Goal: Find specific page/section: Find specific page/section

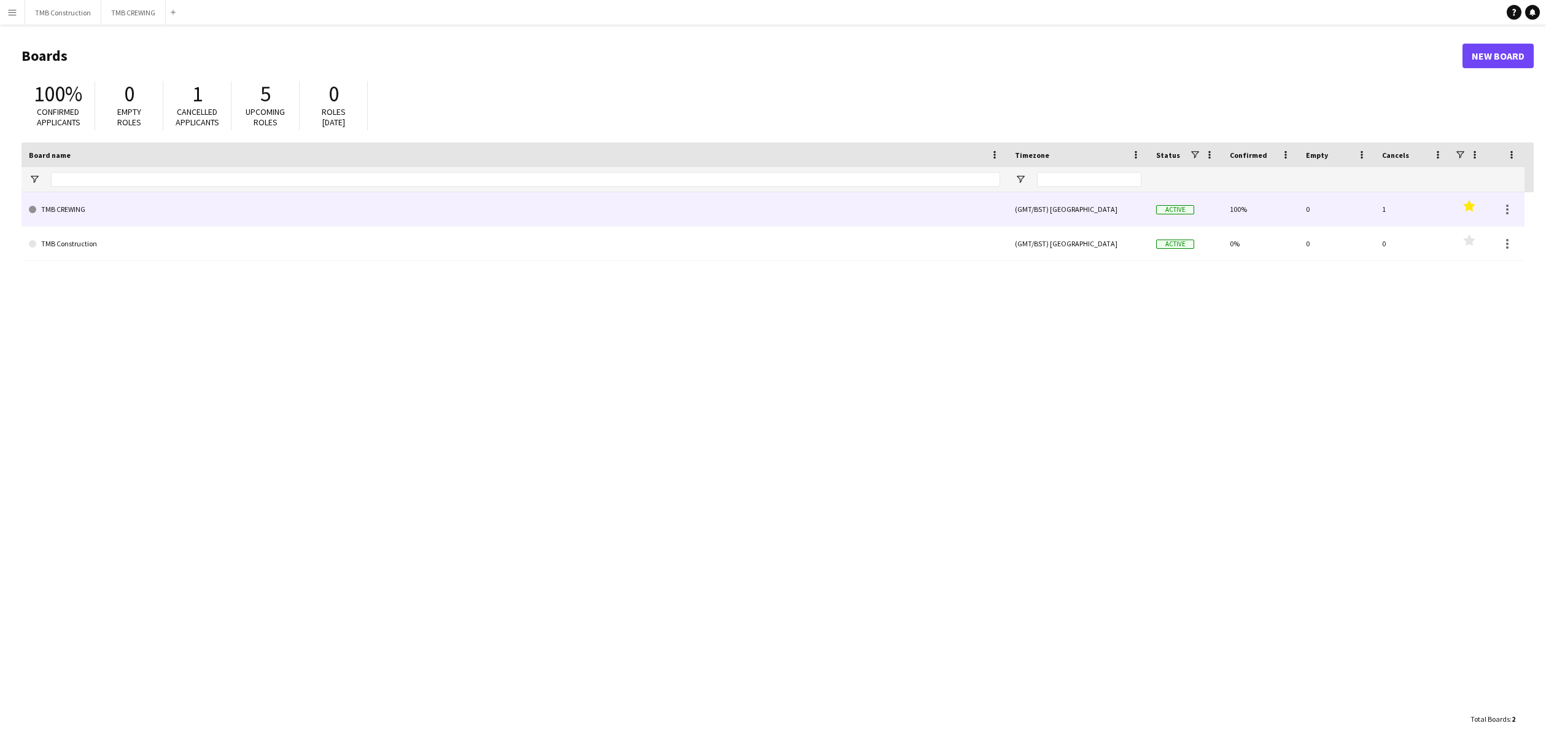
click at [205, 214] on link "TMB CREWING" at bounding box center [514, 209] width 971 height 34
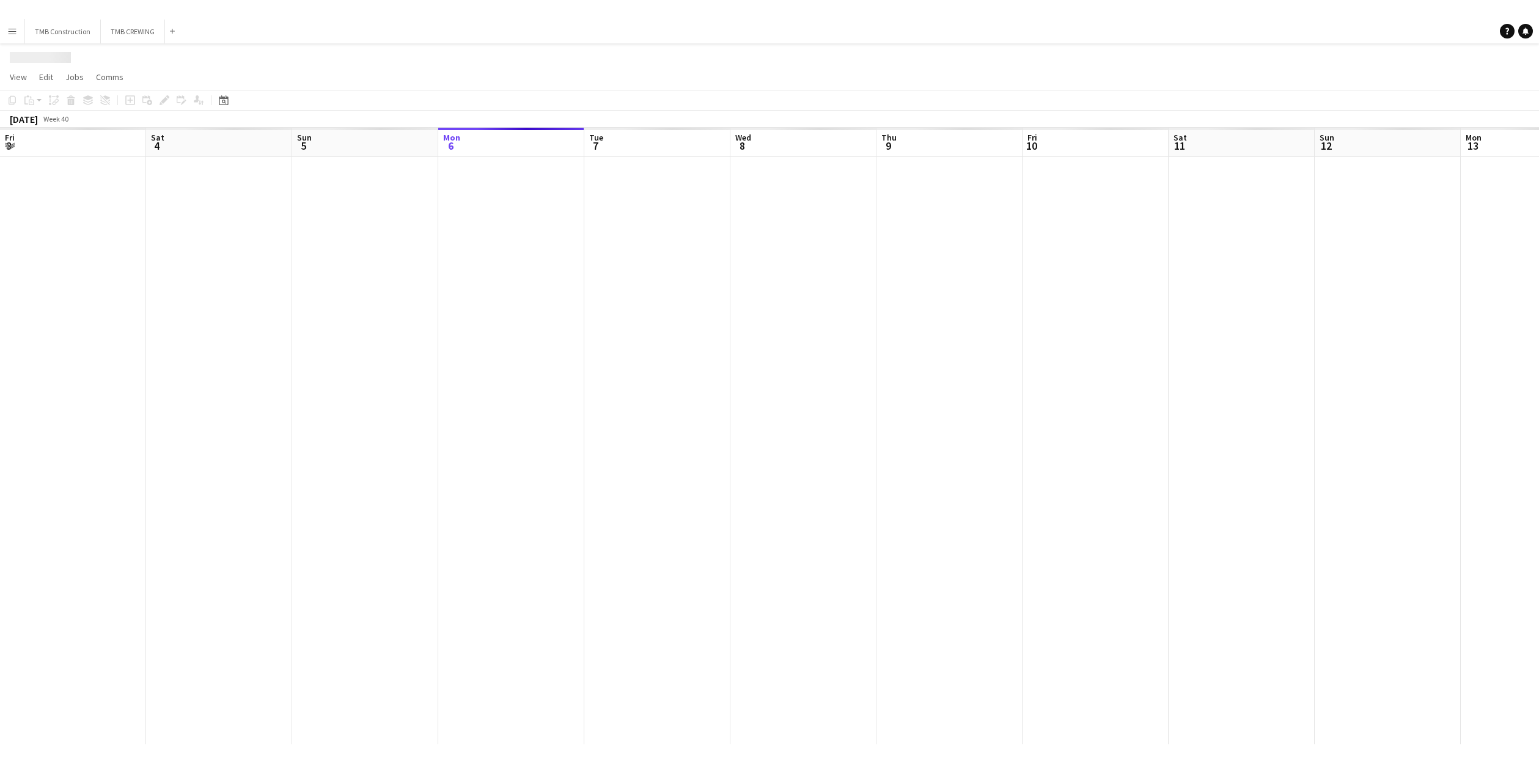
scroll to position [0, 293]
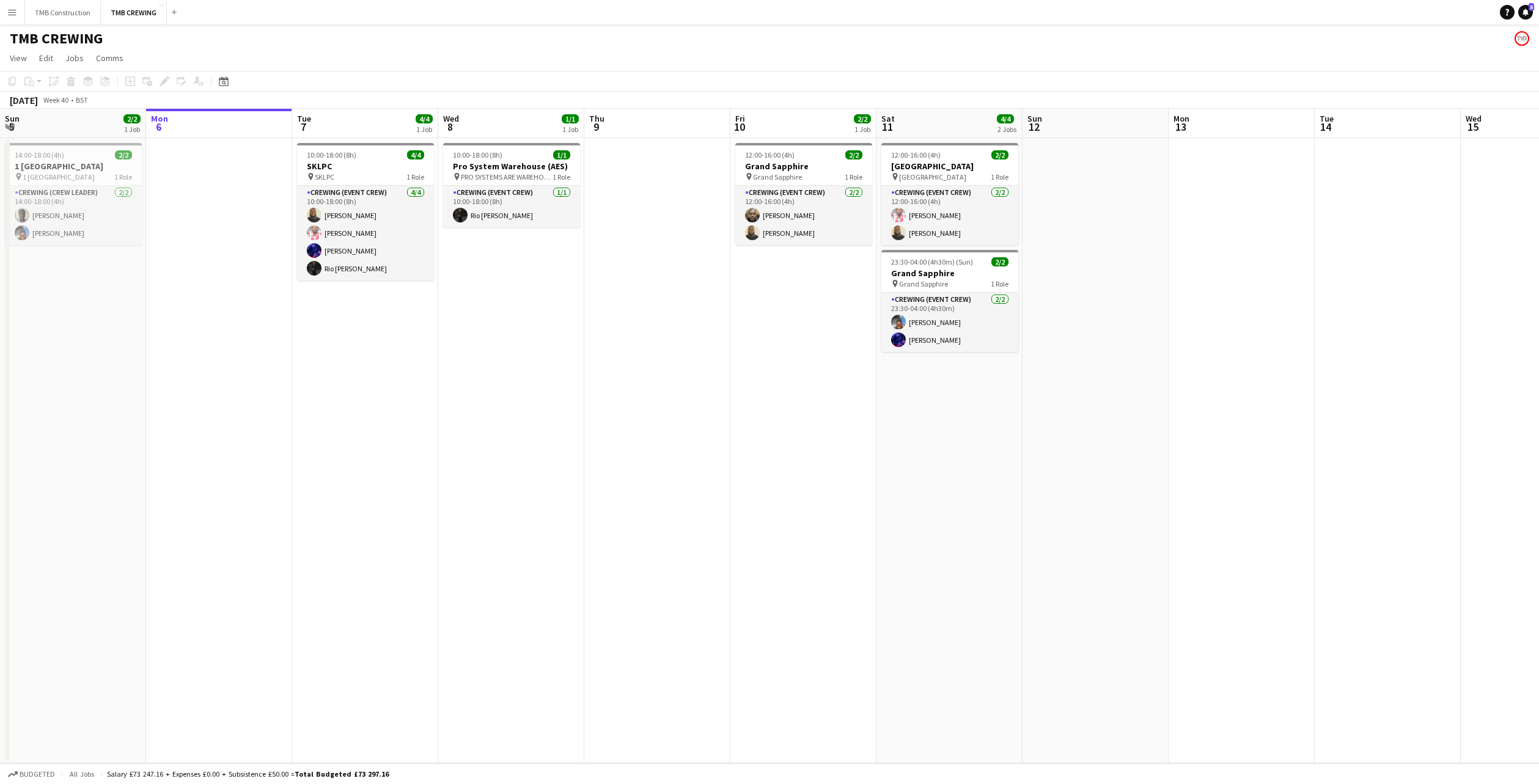
drag, startPoint x: 606, startPoint y: 403, endPoint x: 435, endPoint y: 412, distance: 171.2
click at [341, 380] on app-calendar-viewport "Fri 3 Sat 4 0/1 1 Job Sun 5 2/2 1 Job Mon 6 Tue 7 4/4 1 Job Wed 8 1/1 1 Job Thu…" at bounding box center [770, 436] width 1539 height 655
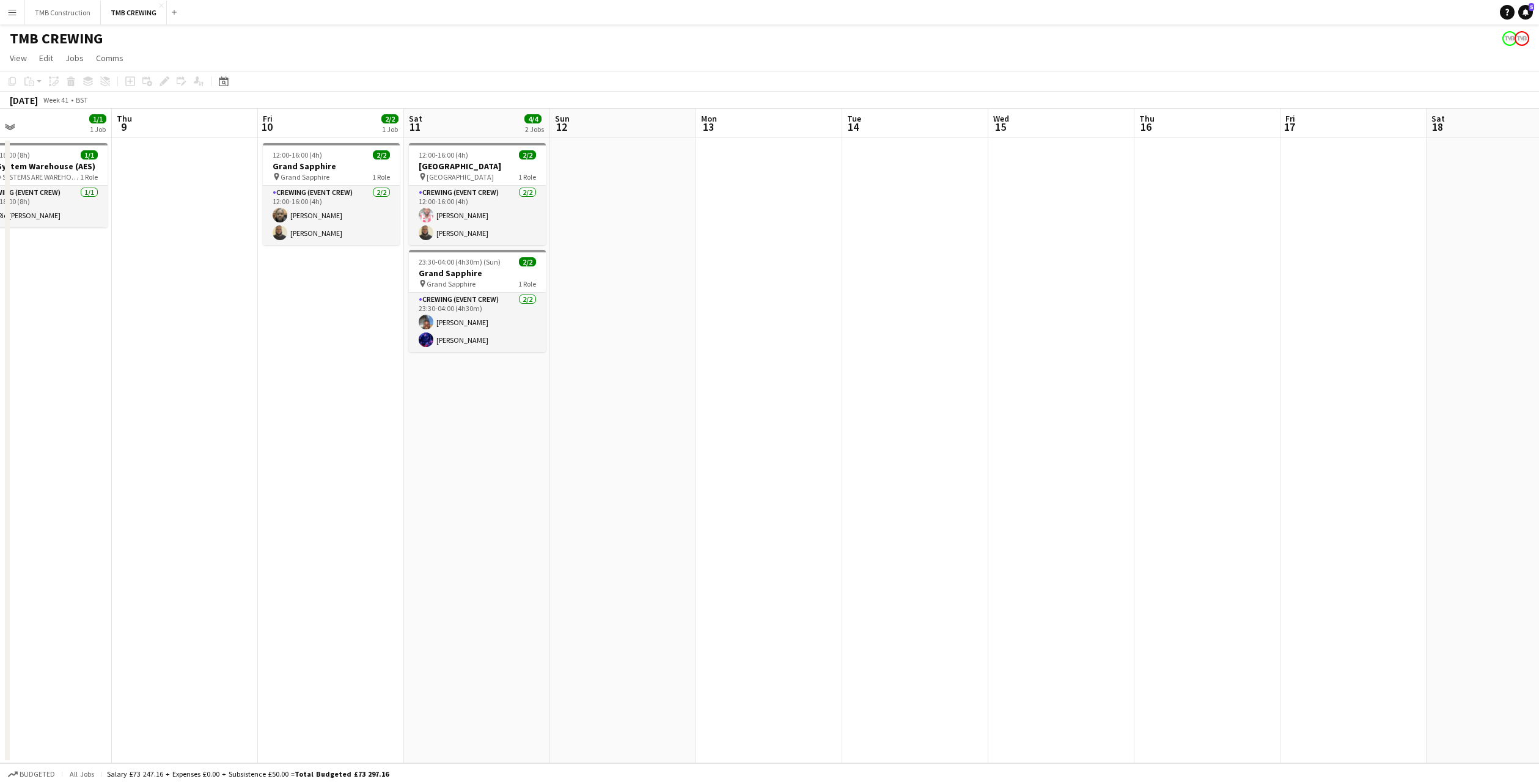
drag, startPoint x: 593, startPoint y: 470, endPoint x: 384, endPoint y: 452, distance: 209.8
click at [346, 452] on app-calendar-viewport "Mon 6 Tue 7 4/4 1 Job Wed 8 1/1 1 Job Thu 9 Fri 10 2/2 1 Job Sat 11 4/4 2 Jobs …" at bounding box center [770, 436] width 1539 height 655
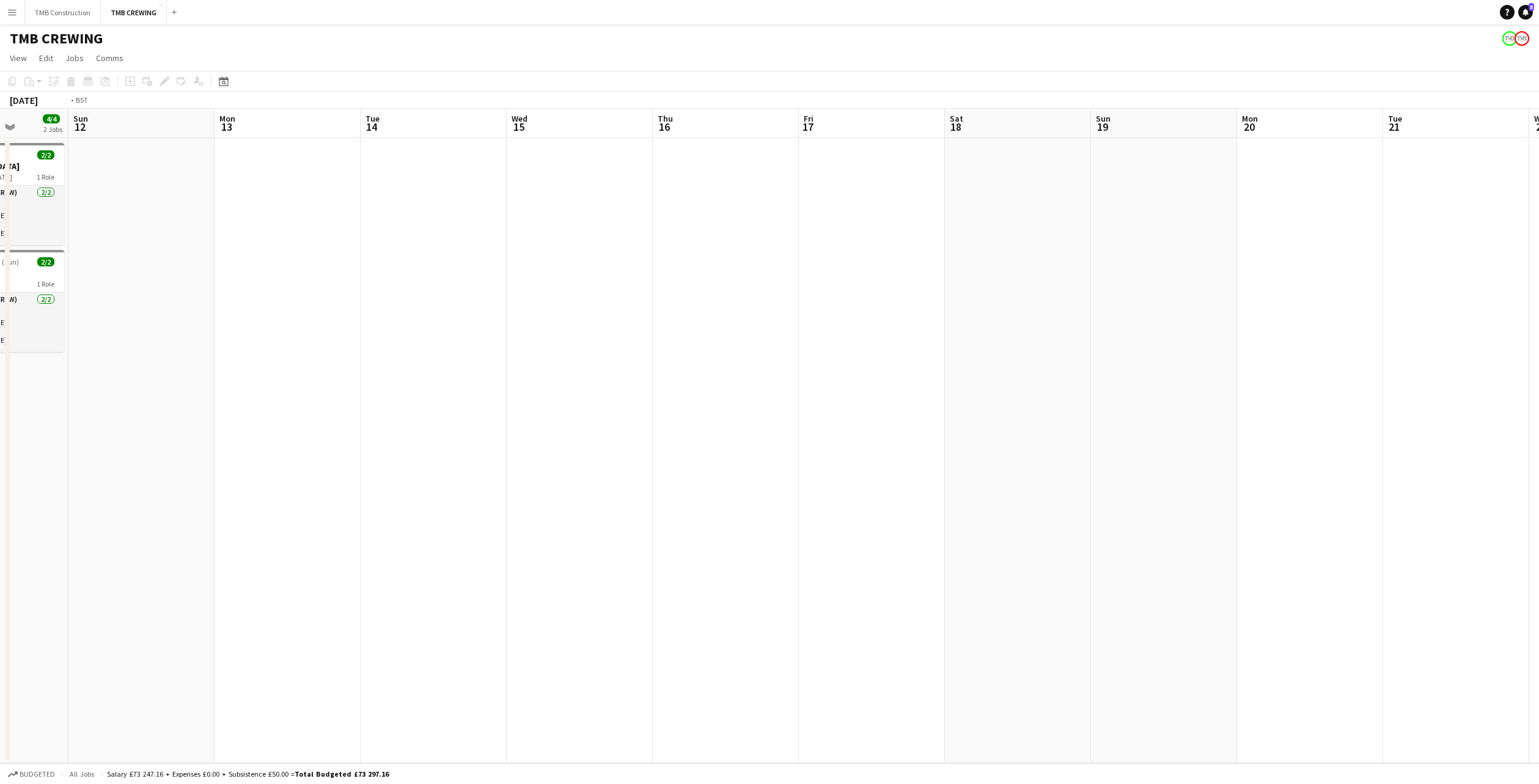
drag, startPoint x: 331, startPoint y: 497, endPoint x: 154, endPoint y: 515, distance: 177.9
click at [94, 505] on app-calendar-viewport "Wed 8 1/1 1 Job Thu 9 Fri 10 2/2 1 Job Sat 11 4/4 2 Jobs Sun 12 Mon 13 Tue 14 W…" at bounding box center [770, 436] width 1539 height 655
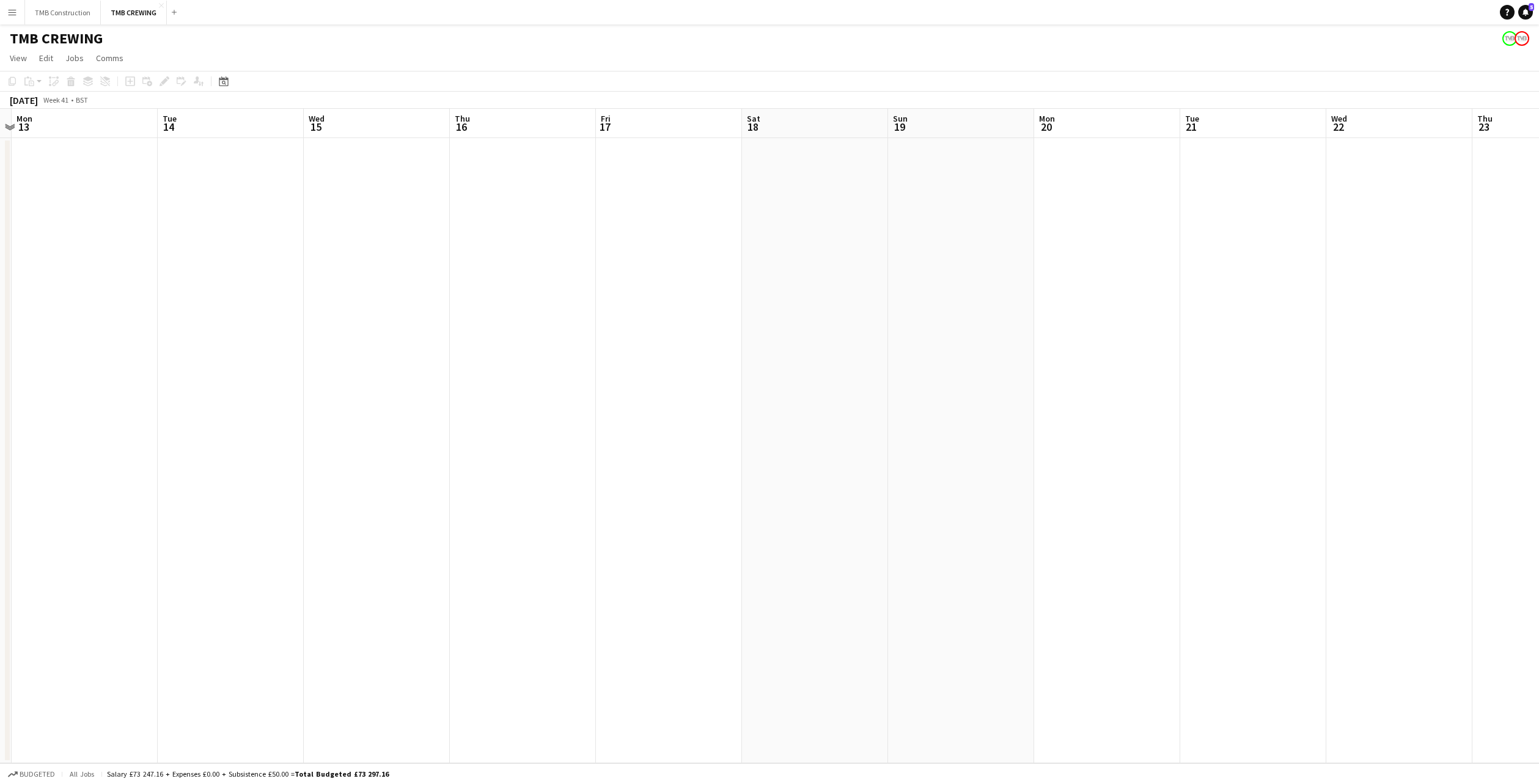
click at [0, 558] on html "Menu Boards Boards Boards All jobs Status Workforce Workforce My Workforce Recr…" at bounding box center [770, 392] width 1539 height 784
drag, startPoint x: 194, startPoint y: 576, endPoint x: 99, endPoint y: 563, distance: 95.9
click at [0, 568] on html "Menu Boards Boards Boards All jobs Status Workforce Workforce My Workforce Recr…" at bounding box center [770, 392] width 1539 height 784
drag, startPoint x: 127, startPoint y: 564, endPoint x: 604, endPoint y: 528, distance: 478.4
click at [610, 528] on app-calendar-viewport "Mon 13 Tue 14 Wed 15 Thu 16 Fri 17 Sat 18 Sun 19 Mon 20 Tue 21 Wed 22 Thu 23 Fr…" at bounding box center [770, 436] width 1539 height 655
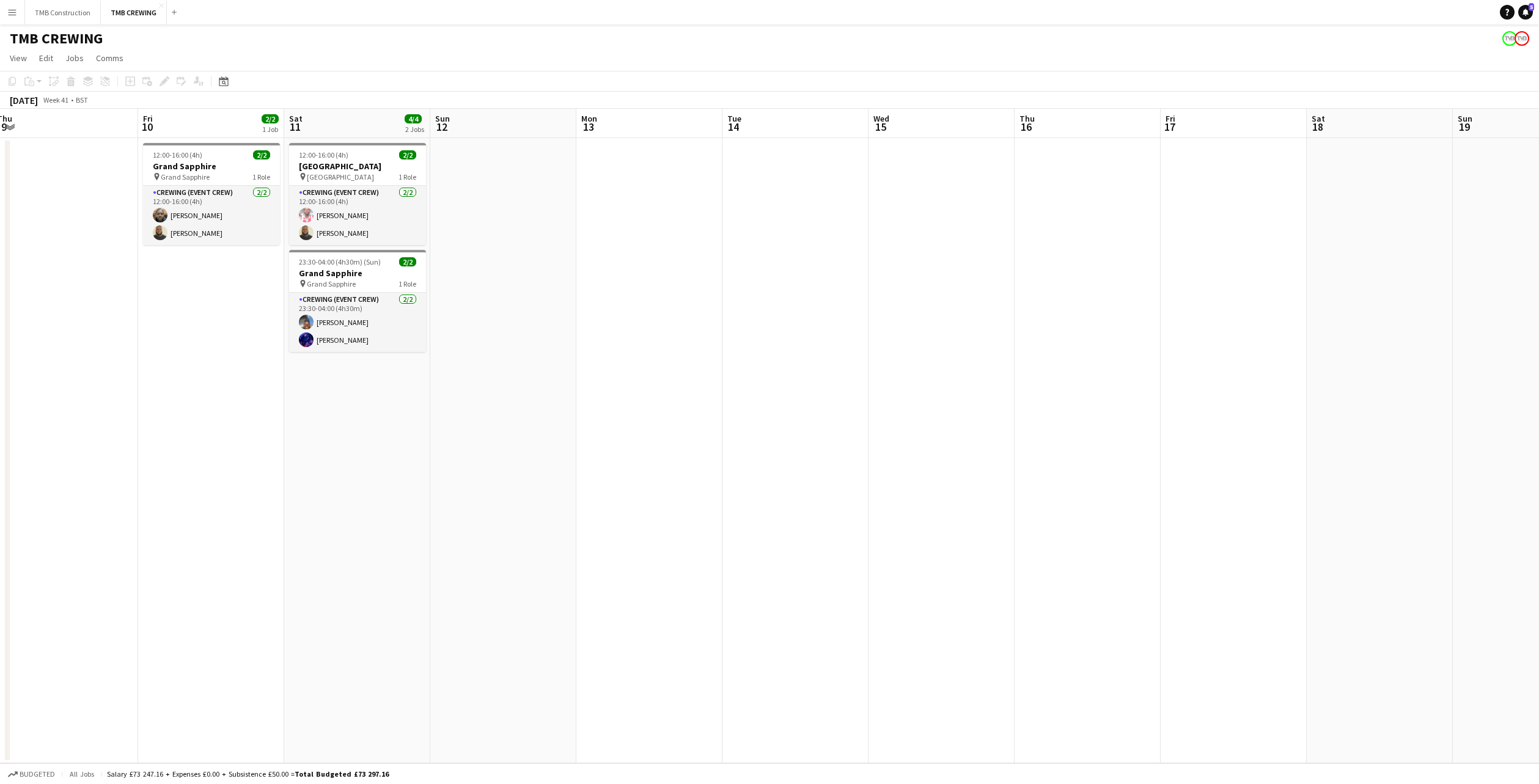
drag, startPoint x: 187, startPoint y: 581, endPoint x: 728, endPoint y: 516, distance: 544.9
click at [728, 516] on app-calendar-viewport "Tue 7 4/4 1 Job Wed 8 1/1 1 Job Thu 9 Fri 10 2/2 1 Job Sat 11 4/4 2 Jobs Sun 12…" at bounding box center [770, 436] width 1539 height 655
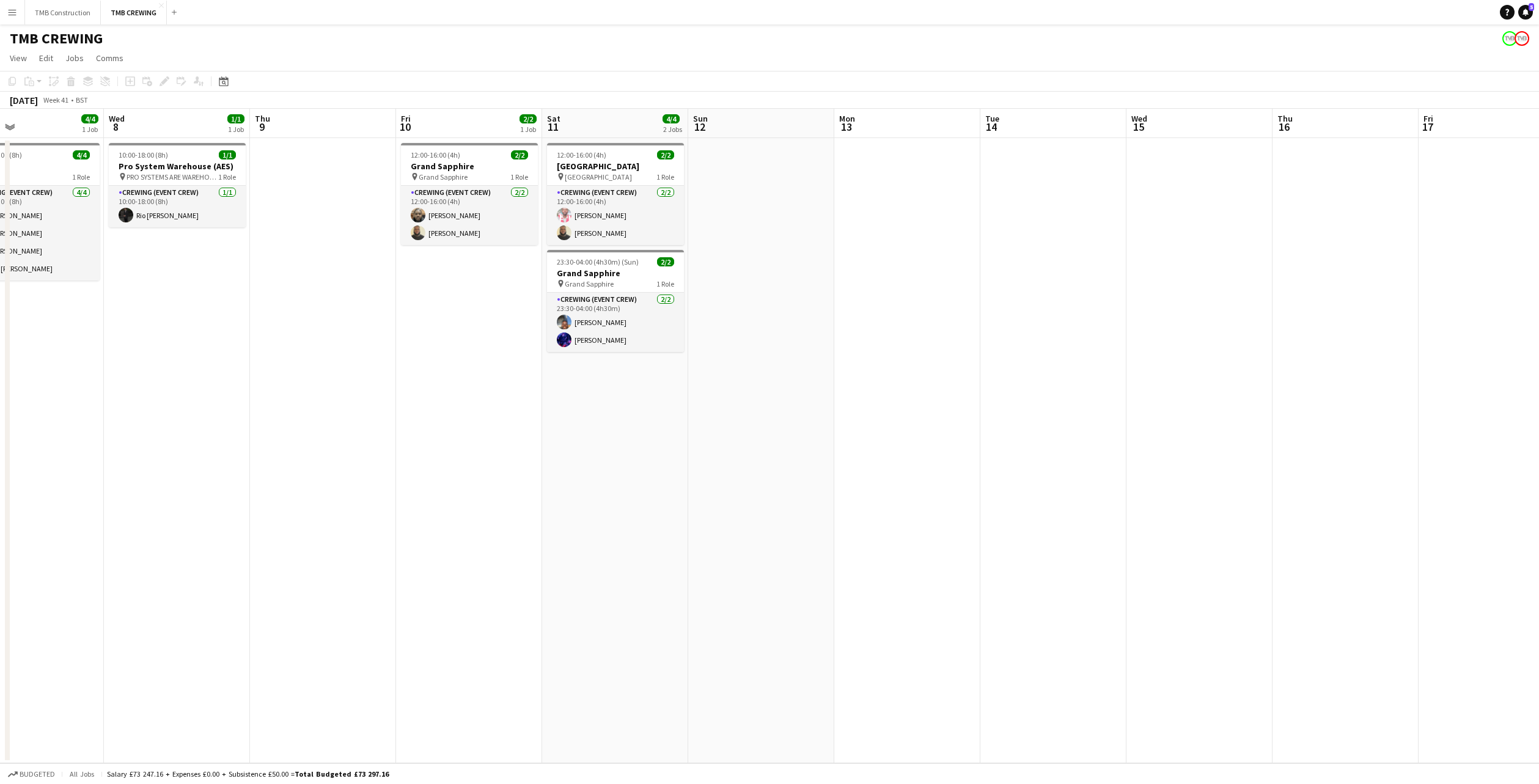
drag, startPoint x: 463, startPoint y: 414, endPoint x: 515, endPoint y: 440, distance: 58.1
click at [574, 412] on app-calendar-viewport "Sun 5 2/2 1 Job Mon 6 Tue 7 4/4 1 Job Wed 8 1/1 1 Job Thu 9 Fri 10 2/2 1 Job Sa…" at bounding box center [770, 436] width 1539 height 655
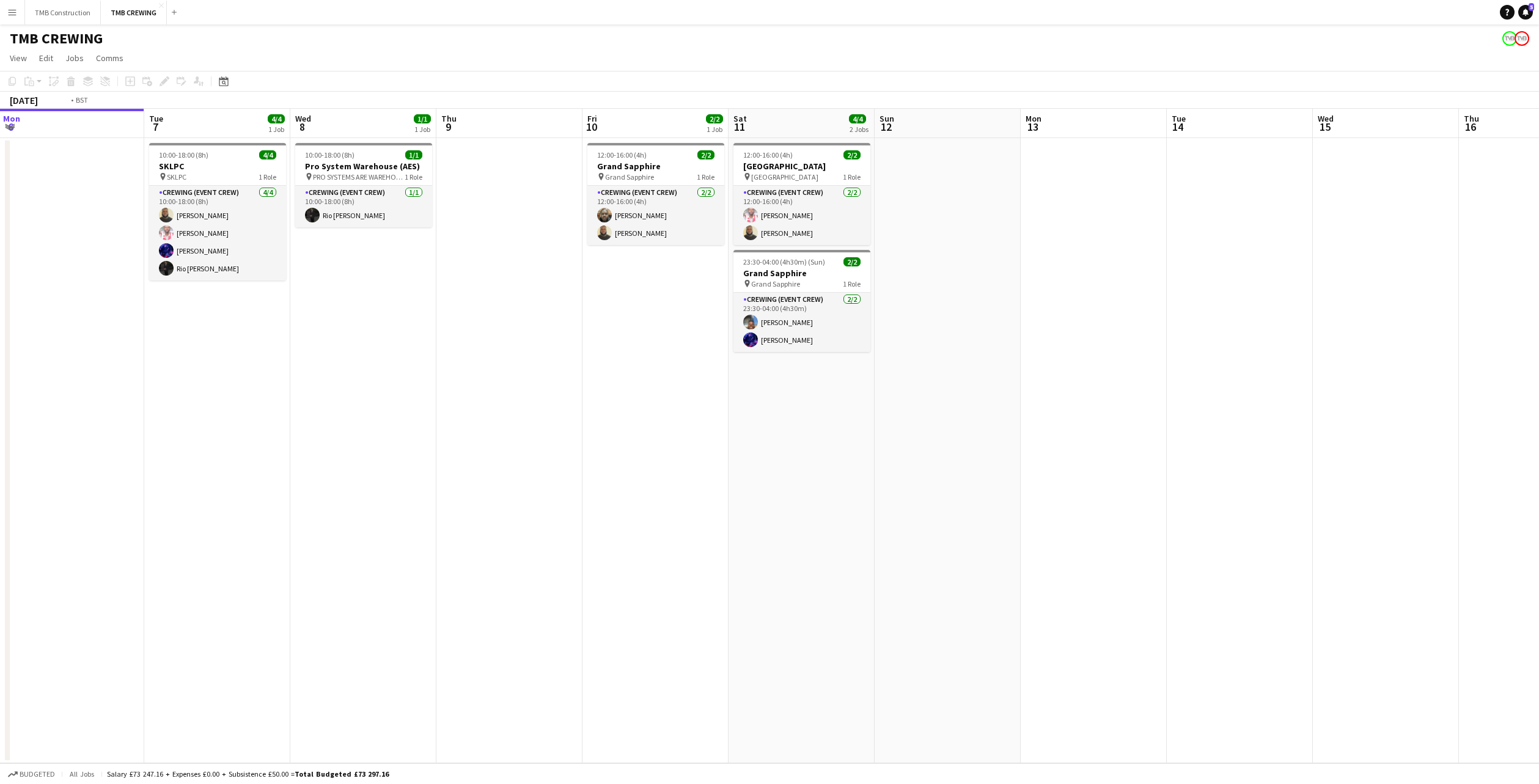
drag, startPoint x: 495, startPoint y: 446, endPoint x: 734, endPoint y: 411, distance: 241.5
click at [734, 411] on app-calendar-viewport "Sat 4 0/1 1 Job Sun 5 2/2 1 Job Mon 6 Tue 7 4/4 1 Job Wed 8 1/1 1 Job Thu 9 Fri…" at bounding box center [770, 436] width 1539 height 655
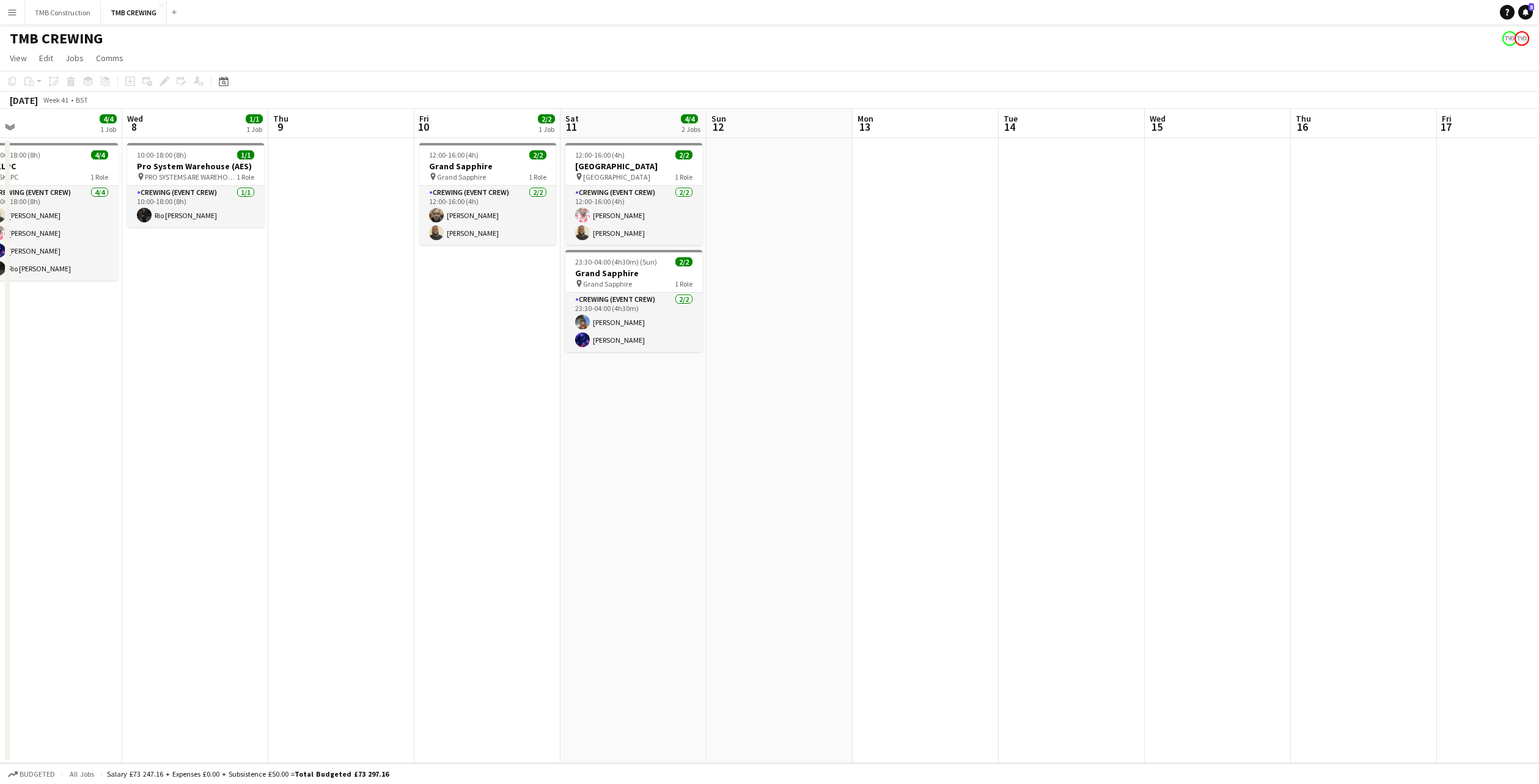
drag, startPoint x: 721, startPoint y: 414, endPoint x: 406, endPoint y: 399, distance: 315.4
click at [406, 399] on app-calendar-viewport "Sat 4 0/1 1 Job Sun 5 2/2 1 Job Mon 6 Tue 7 4/4 1 Job Wed 8 1/1 1 Job Thu 9 Fri…" at bounding box center [770, 436] width 1539 height 655
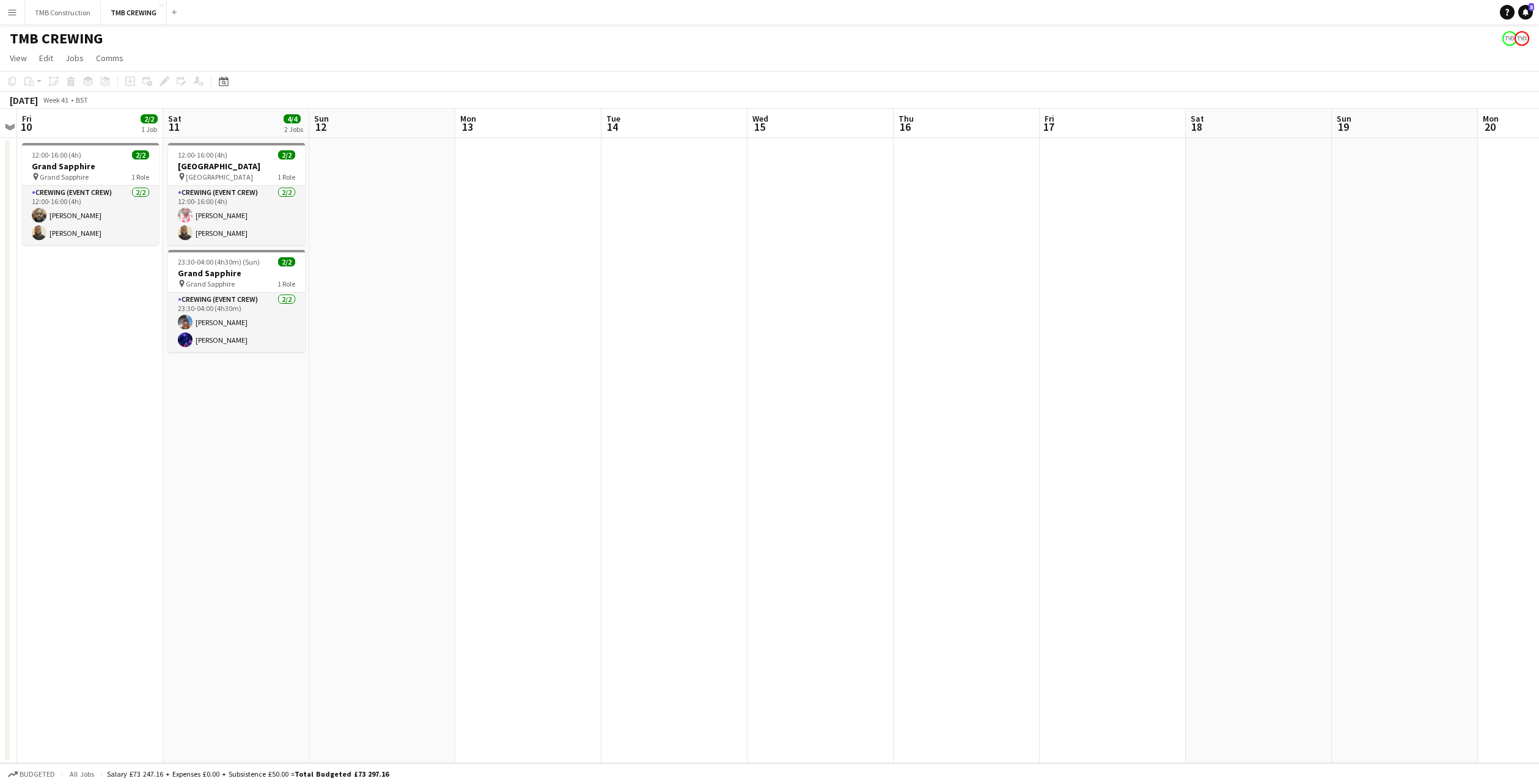
drag, startPoint x: 1054, startPoint y: 432, endPoint x: 1036, endPoint y: 442, distance: 20.6
click at [656, 425] on app-calendar-viewport "Tue 7 4/4 1 Job Wed 8 1/1 1 Job Thu 9 Fri 10 2/2 1 Job Sat 11 4/4 2 Jobs Sun 12…" at bounding box center [770, 436] width 1539 height 655
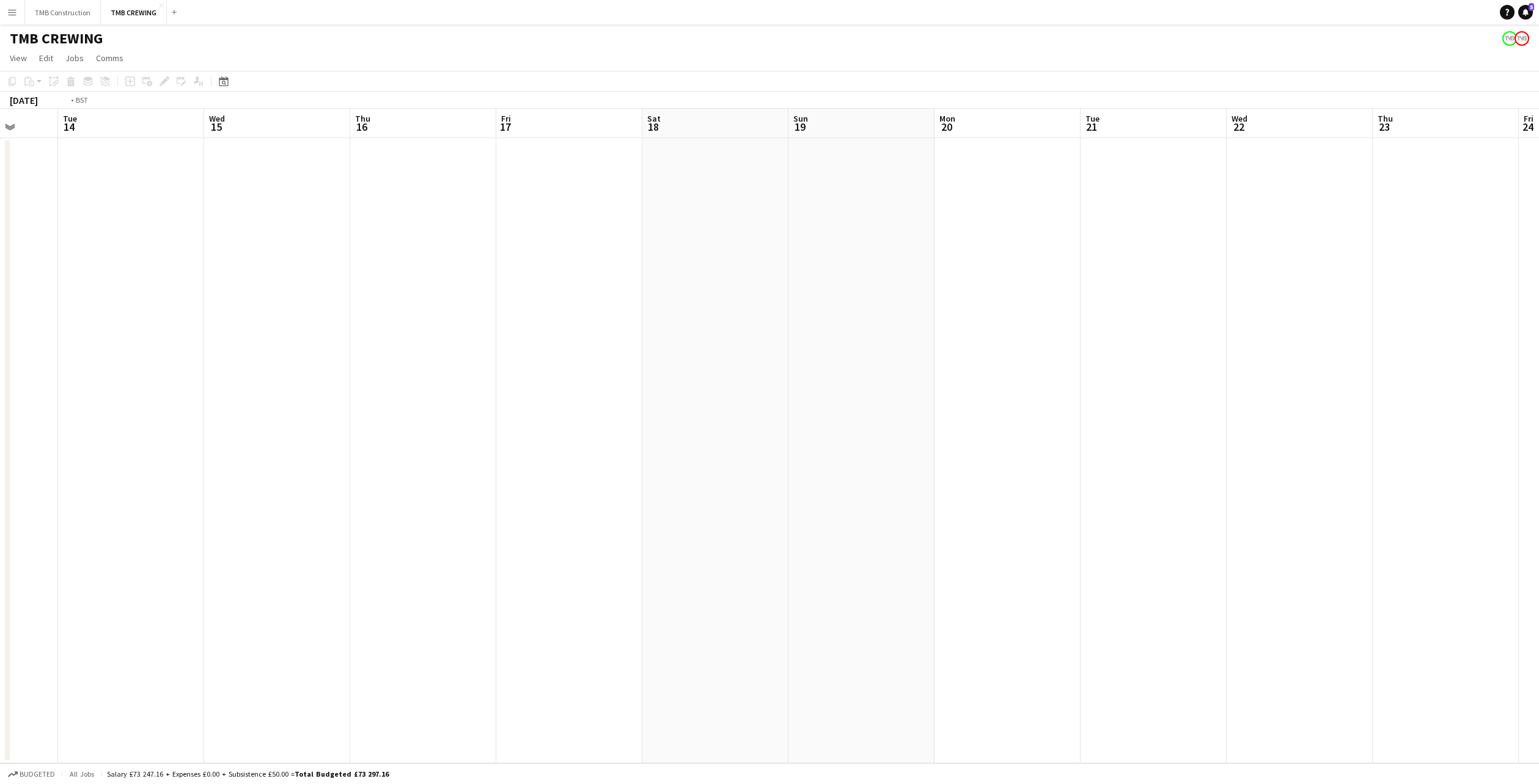
drag, startPoint x: 1060, startPoint y: 442, endPoint x: 800, endPoint y: 378, distance: 267.8
click at [809, 379] on app-calendar-viewport "Sat 11 4/4 2 Jobs Sun 12 Mon 13 Tue 14 Wed 15 Thu 16 Fri 17 Sat 18 Sun 19 Mon 2…" at bounding box center [770, 436] width 1539 height 655
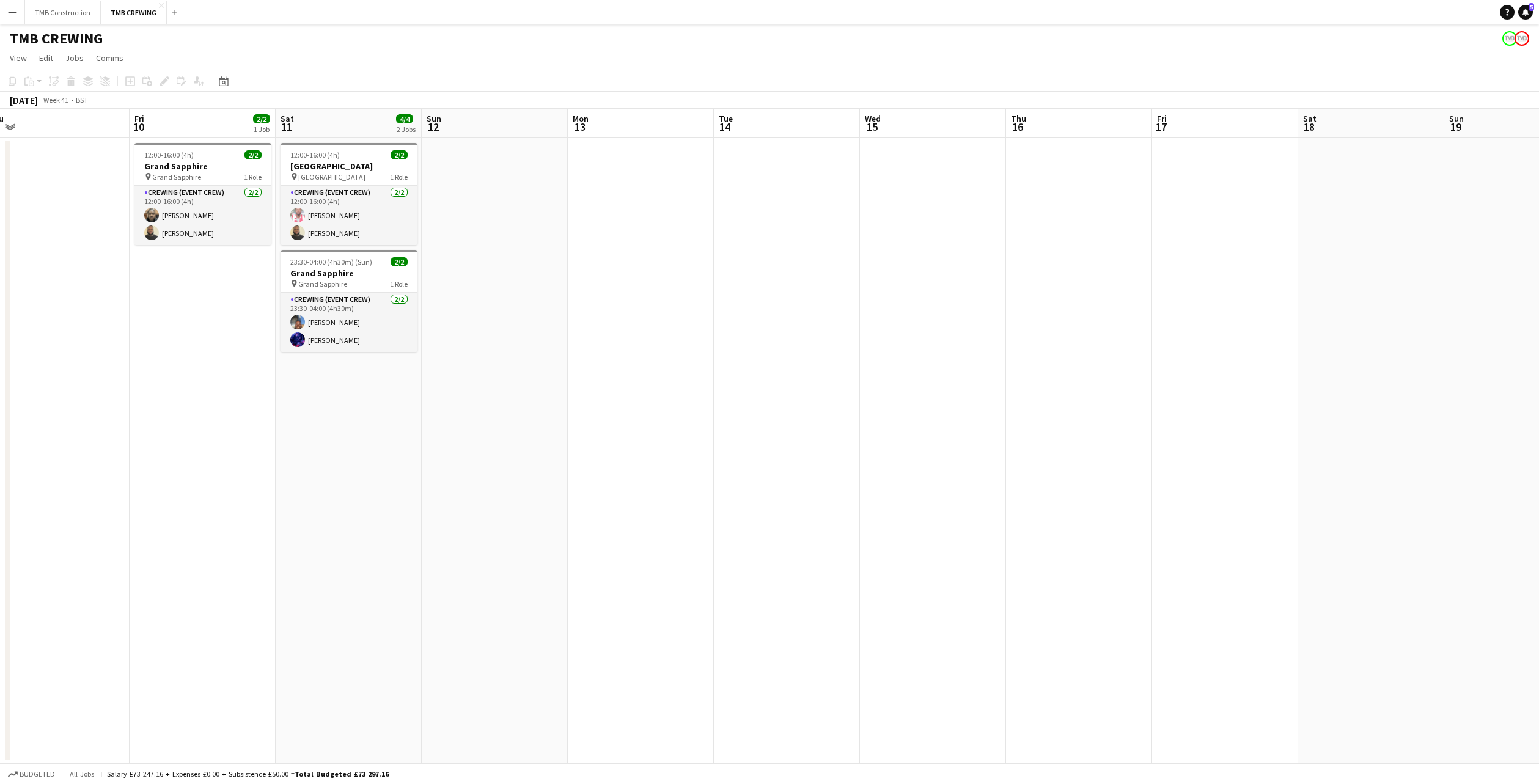
drag, startPoint x: 315, startPoint y: 443, endPoint x: 816, endPoint y: 406, distance: 502.4
click at [816, 406] on app-calendar-viewport "Tue 7 4/4 1 Job Wed 8 1/1 1 Job Thu 9 Fri 10 2/2 1 Job Sat 11 4/4 2 Jobs Sun 12…" at bounding box center [770, 436] width 1539 height 655
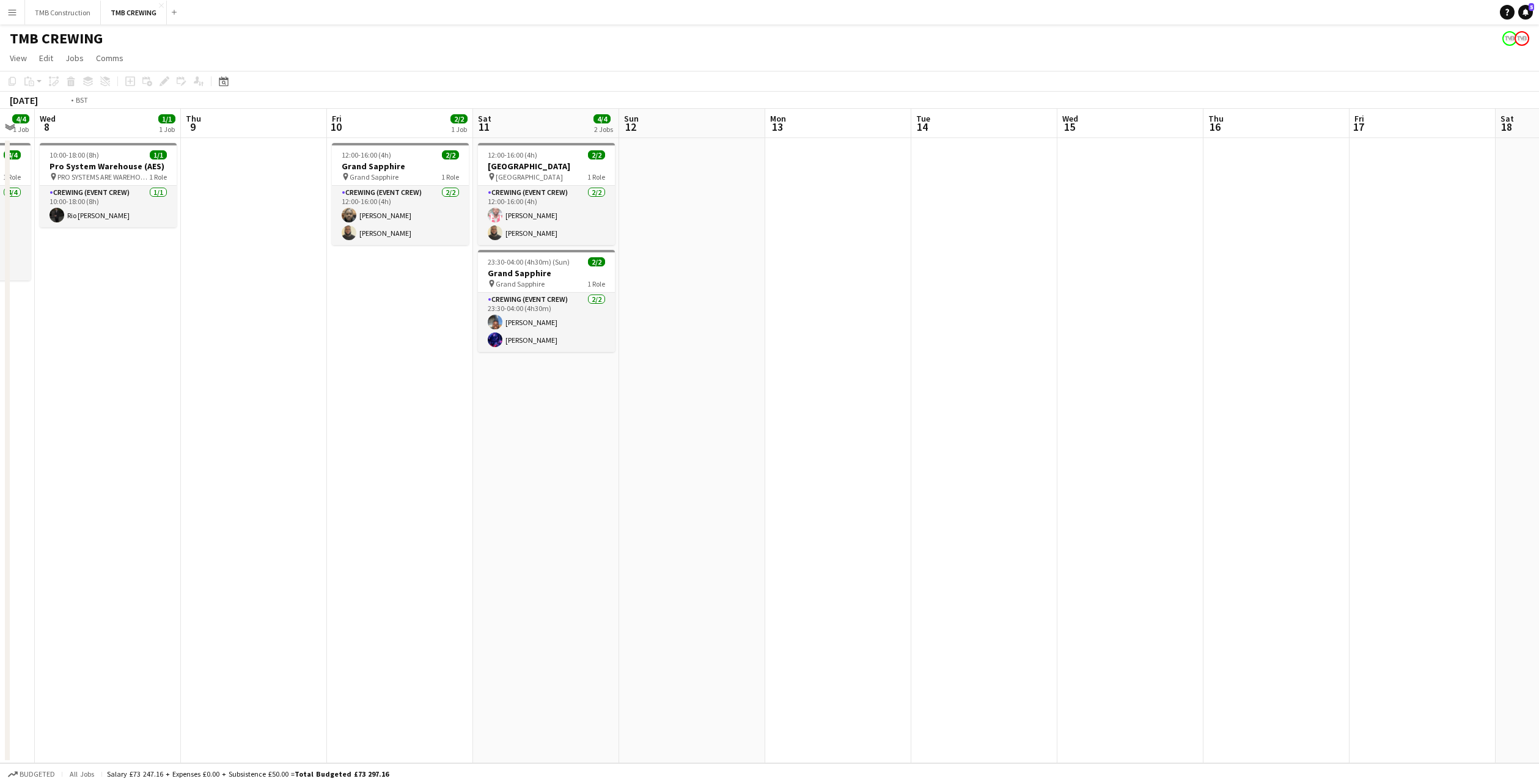
drag, startPoint x: 606, startPoint y: 431, endPoint x: 948, endPoint y: 401, distance: 343.3
click at [950, 401] on app-calendar-viewport "Mon 6 Tue 7 4/4 1 Job Wed 8 1/1 1 Job Thu 9 Fri 10 2/2 1 Job Sat 11 4/4 2 Jobs …" at bounding box center [770, 436] width 1539 height 655
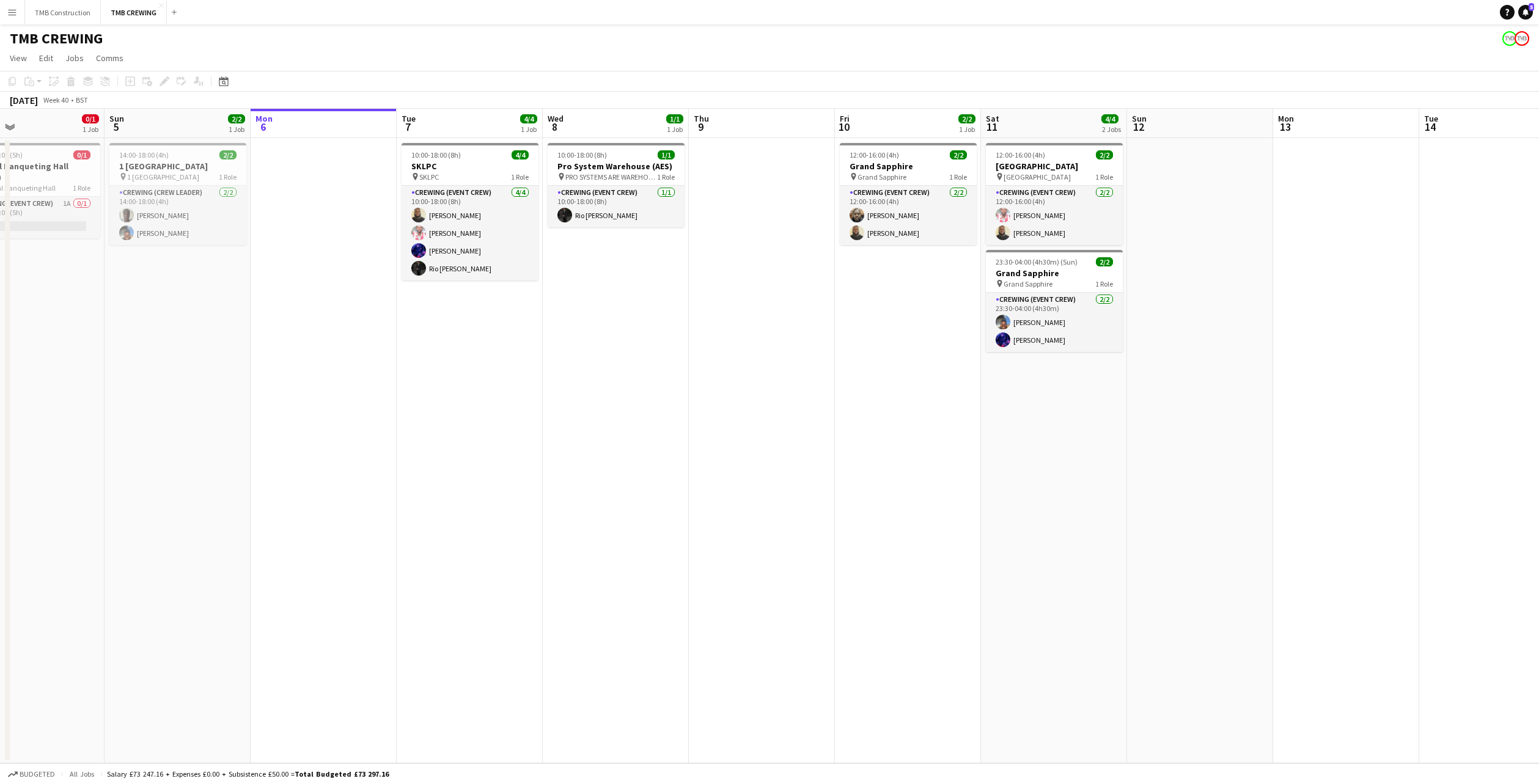
scroll to position [0, 333]
drag, startPoint x: 410, startPoint y: 395, endPoint x: 611, endPoint y: 358, distance: 204.4
click at [611, 358] on app-calendar-viewport "Thu 2 7/8 3 Jobs Fri 3 Sat 4 0/1 1 Job Sun 5 2/2 1 Job Mon 6 Tue 7 4/4 1 Job We…" at bounding box center [770, 436] width 1539 height 655
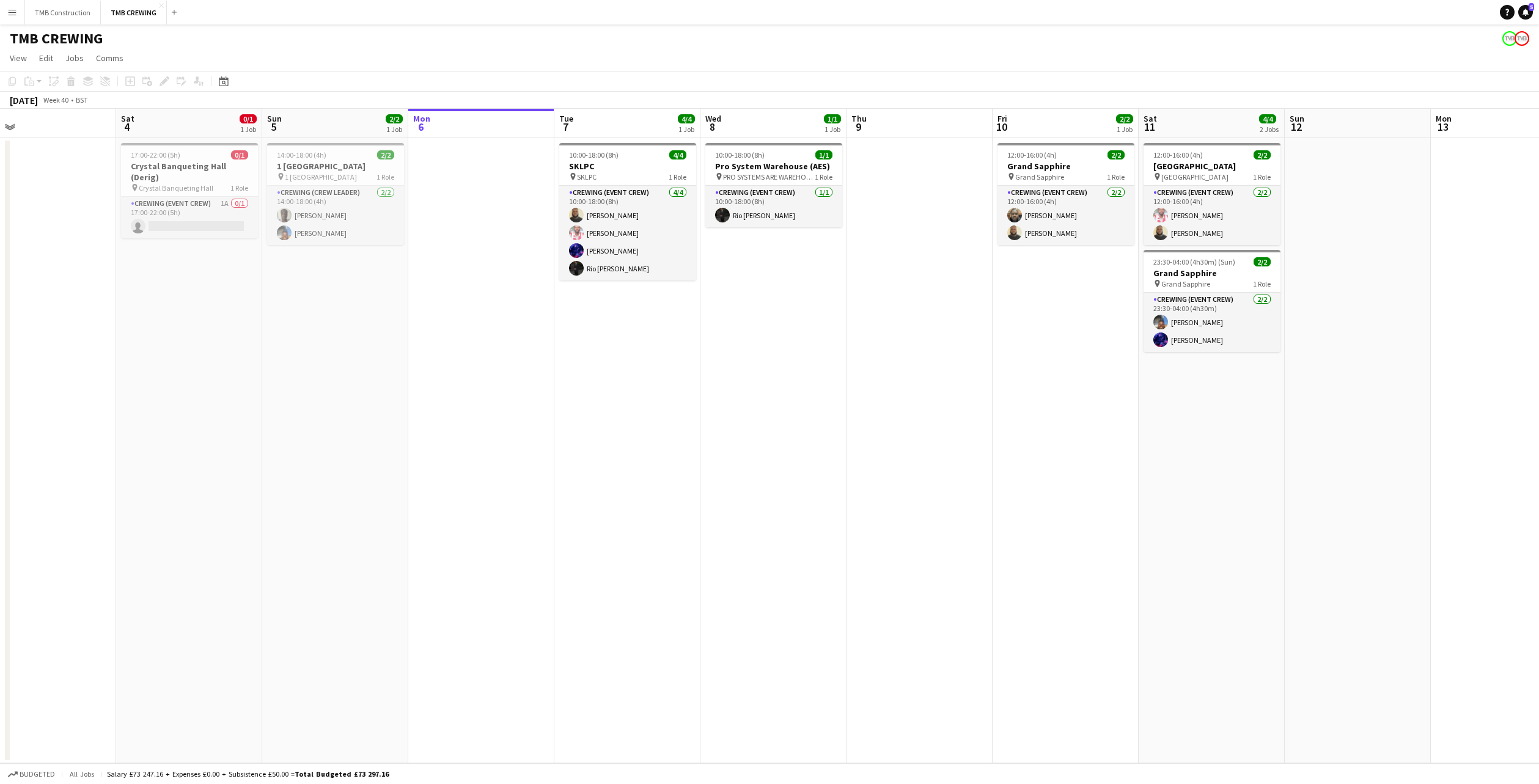
scroll to position [0, 321]
drag, startPoint x: 446, startPoint y: 390, endPoint x: 604, endPoint y: 436, distance: 164.6
click at [604, 436] on app-calendar-viewport "Wed 1 Thu 2 7/8 3 Jobs Fri 3 Sat 4 0/1 1 Job Sun 5 2/2 1 Job Mon 6 Tue 7 4/4 1 …" at bounding box center [770, 436] width 1539 height 655
click at [757, 373] on app-date-cell "10:00-18:00 (8h) 1/1 Pro System Warehouse (AES) pin PRO SYSTEMS ARE WAREHOUSE 1…" at bounding box center [774, 451] width 146 height 625
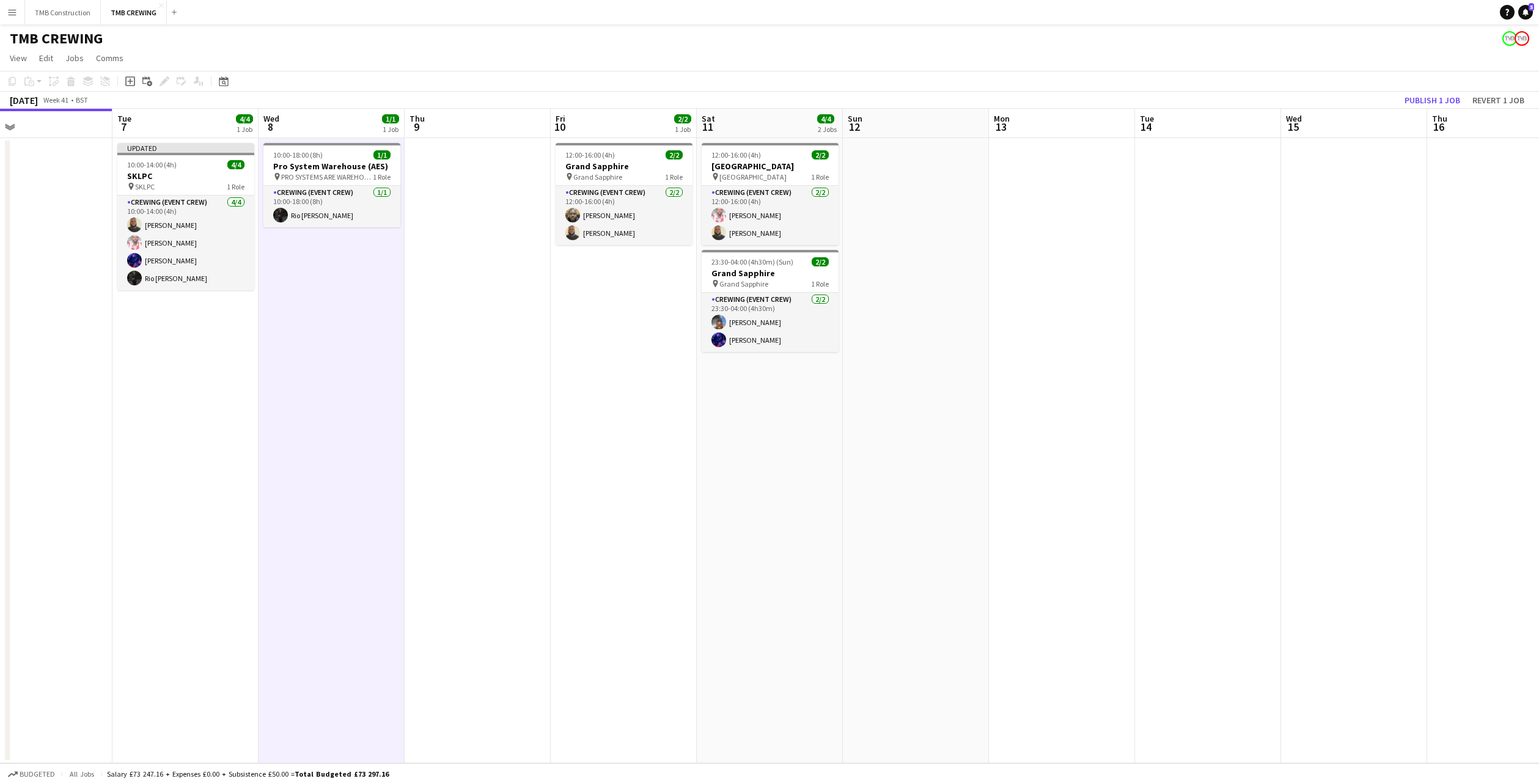
drag, startPoint x: 985, startPoint y: 358, endPoint x: 582, endPoint y: 280, distance: 410.5
click at [540, 288] on app-calendar-viewport "Fri 3 Sat 4 0/1 1 Job Sun 5 2/2 1 Job Mon 6 Tue 7 4/4 1 Job Wed 8 1/1 1 Job Thu…" at bounding box center [770, 436] width 1539 height 655
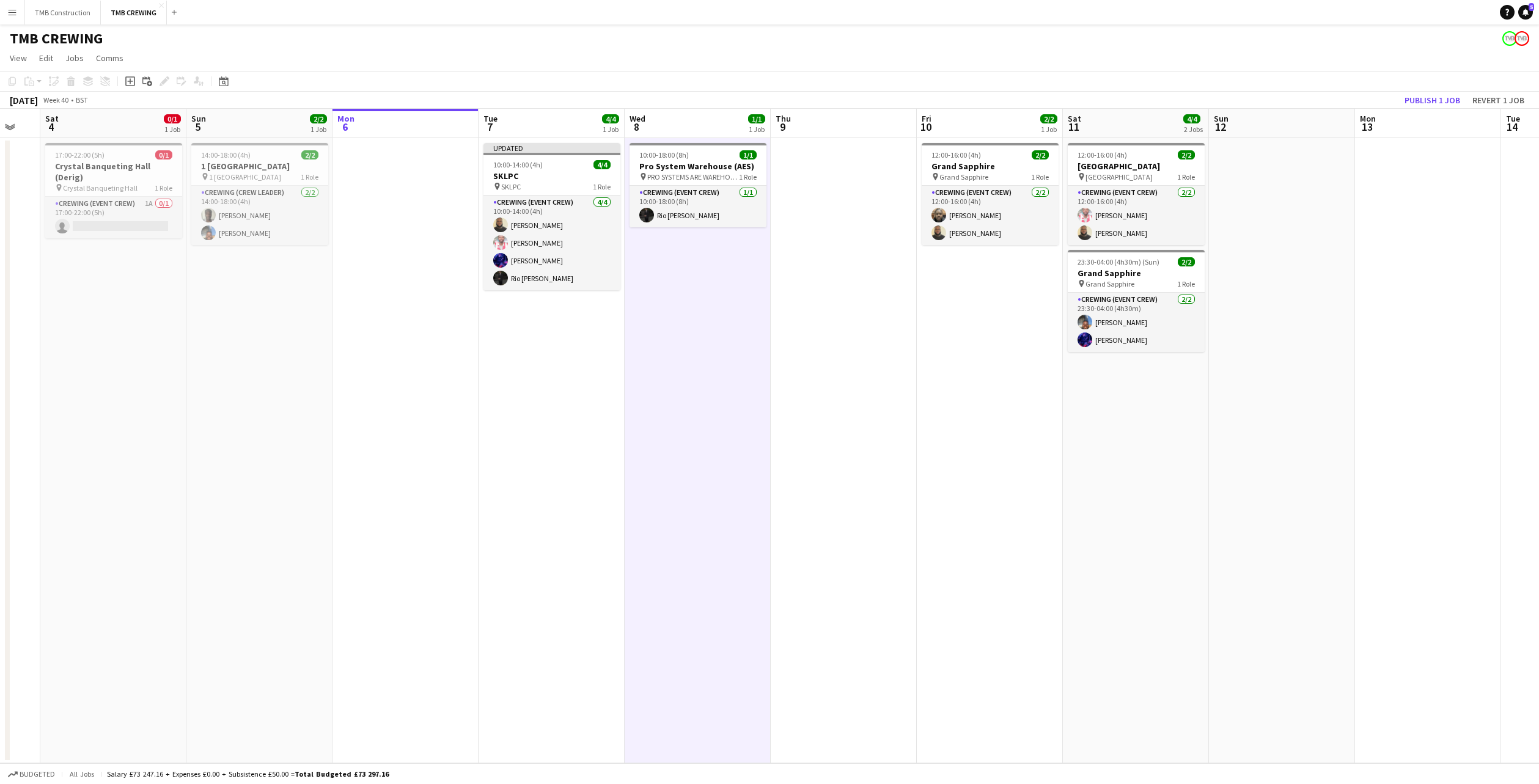
drag, startPoint x: 1032, startPoint y: 347, endPoint x: 1286, endPoint y: 305, distance: 257.4
click at [1286, 305] on app-calendar-viewport "Thu 2 7/8 3 Jobs Fri 3 Sat 4 0/1 1 Job Sun 5 2/2 1 Job Mon 6 Tue 7 4/4 1 Job We…" at bounding box center [770, 436] width 1539 height 655
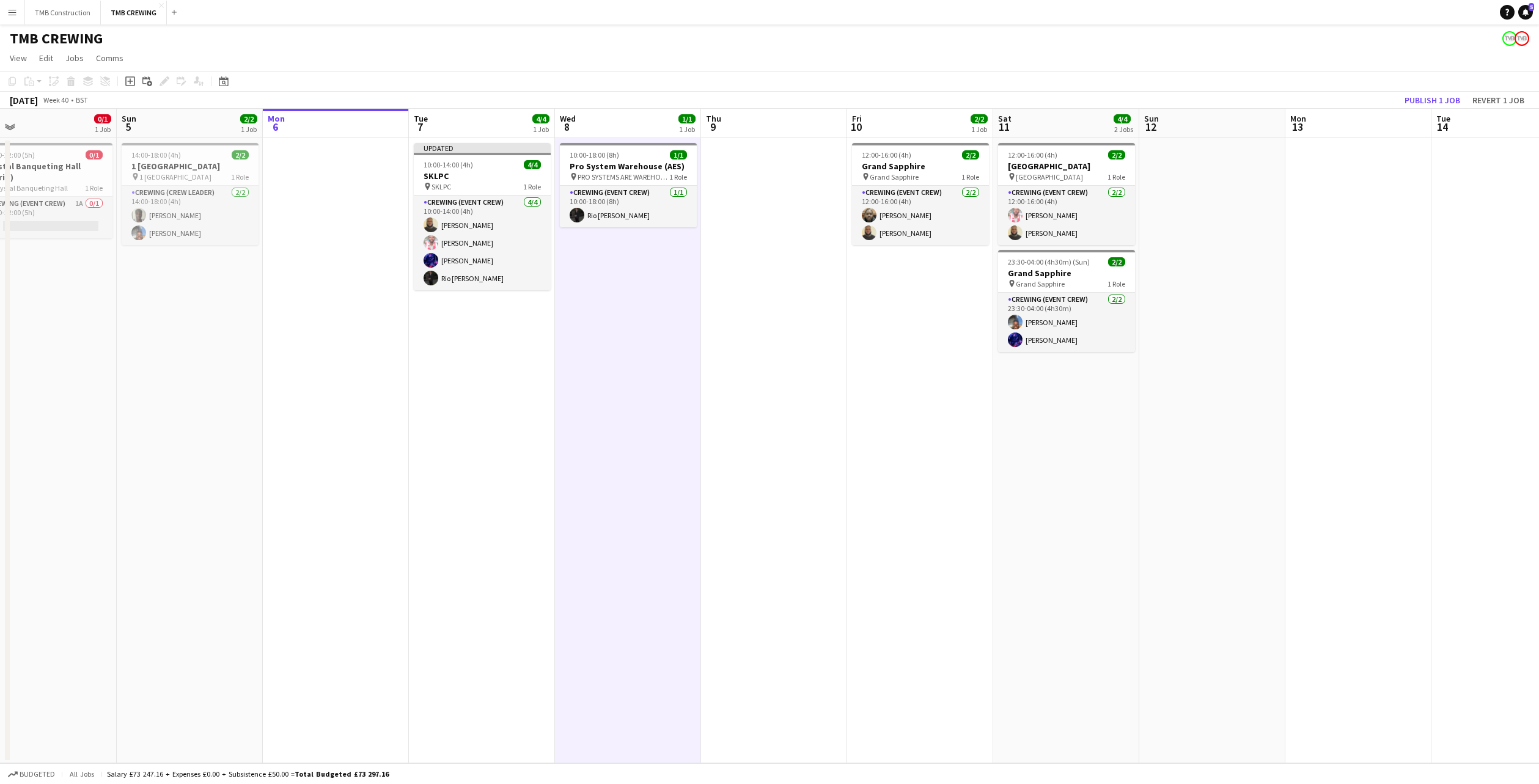
drag, startPoint x: 585, startPoint y: 362, endPoint x: 625, endPoint y: 358, distance: 40.2
click at [626, 358] on app-calendar-viewport "Thu 2 7/8 3 Jobs Fri 3 Sat 4 0/1 1 Job Sun 5 2/2 1 Job Mon 6 Tue 7 4/4 1 Job We…" at bounding box center [770, 436] width 1539 height 655
